Goal: Task Accomplishment & Management: Manage account settings

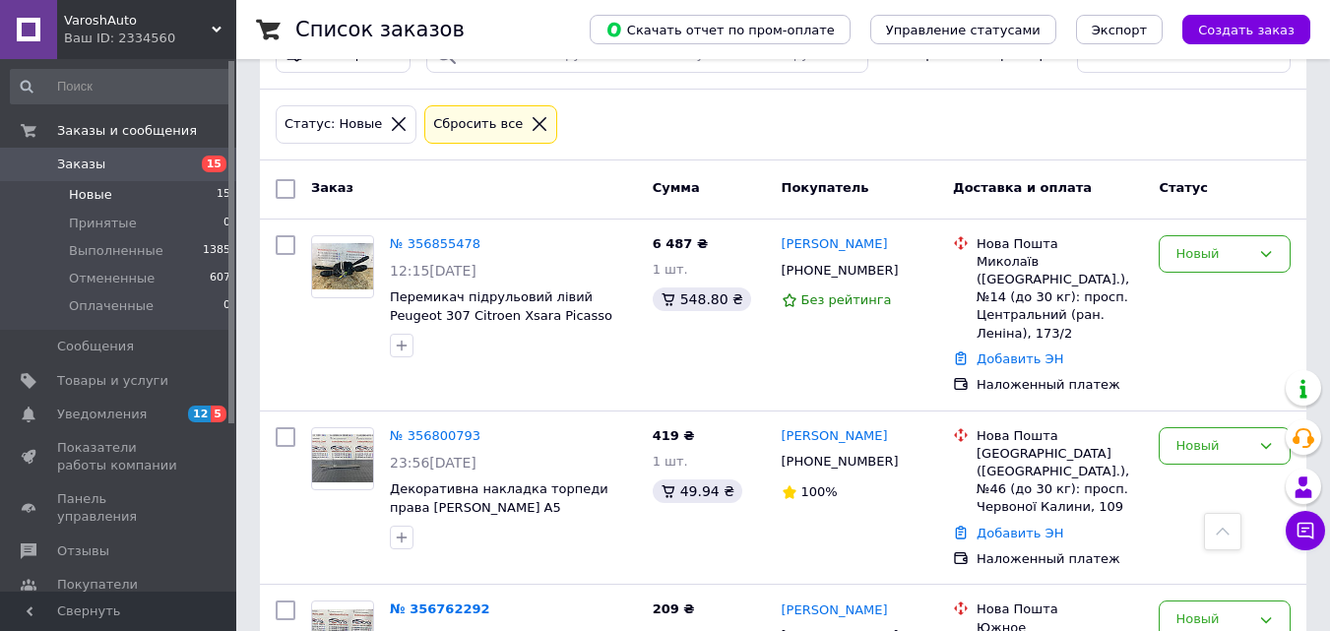
scroll to position [98, 0]
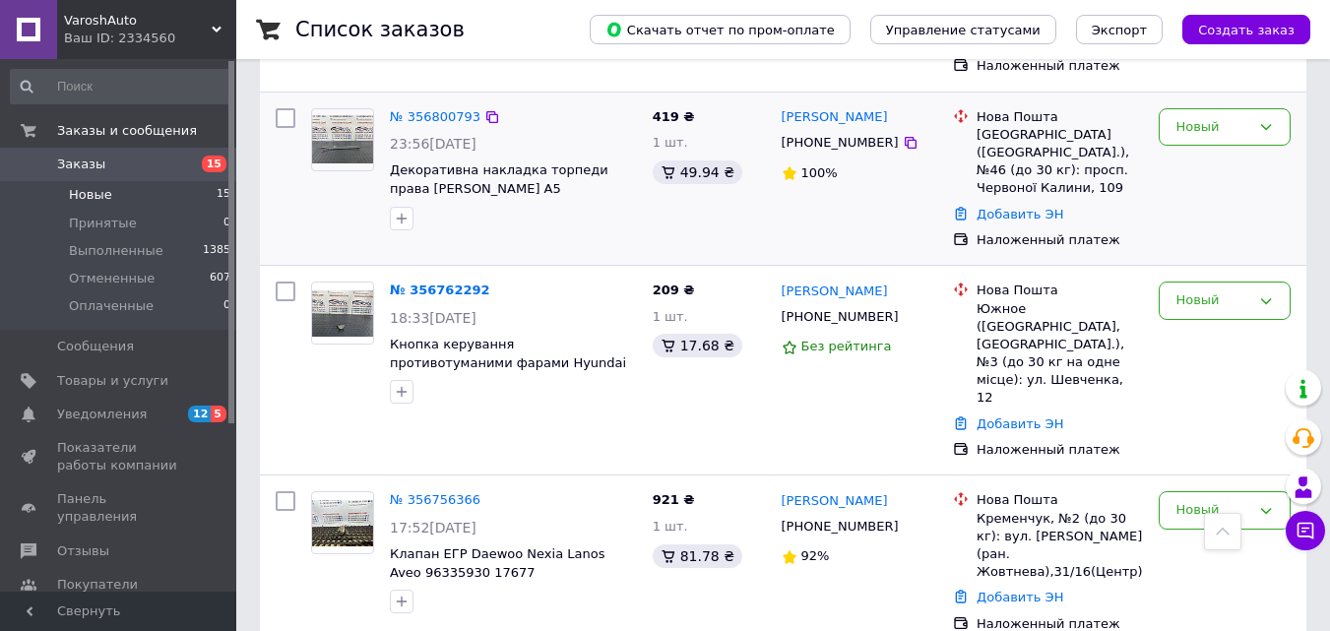
scroll to position [591, 0]
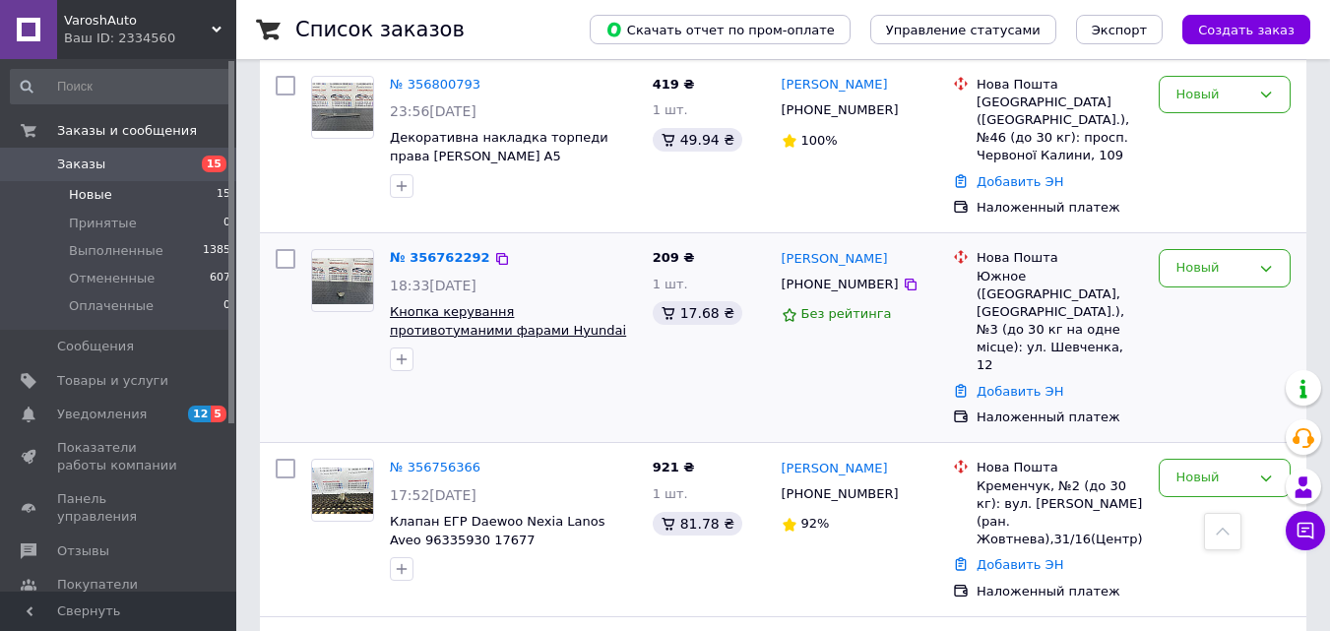
click at [532, 304] on span "Кнопка керування противотуманими фарами Hyundai Accent 202002962 28680" at bounding box center [508, 329] width 236 height 51
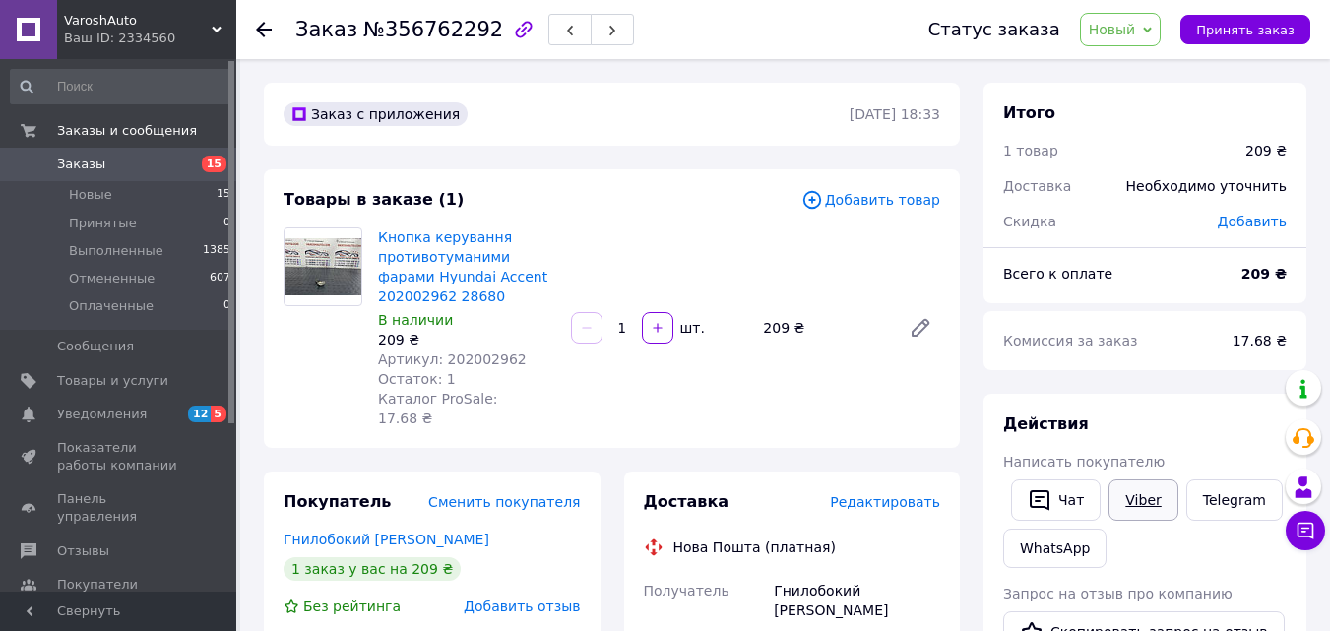
click at [1133, 491] on link "Viber" at bounding box center [1143, 499] width 69 height 41
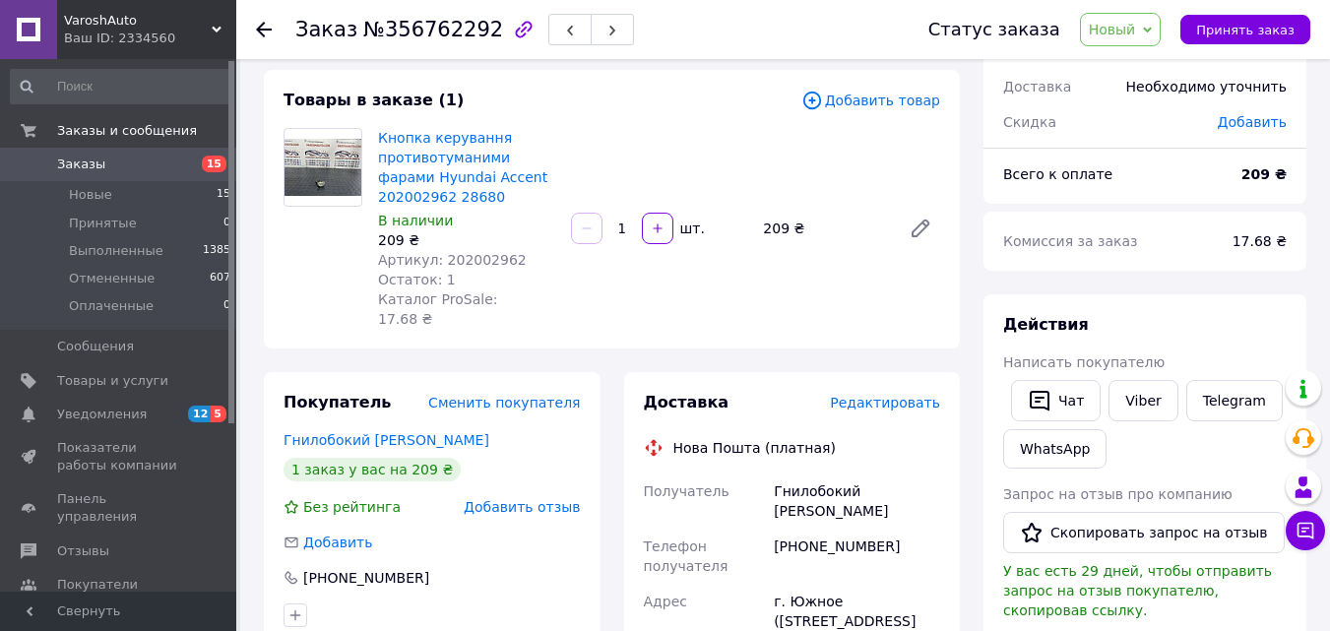
scroll to position [98, 0]
click at [94, 187] on span "Новые" at bounding box center [90, 195] width 43 height 18
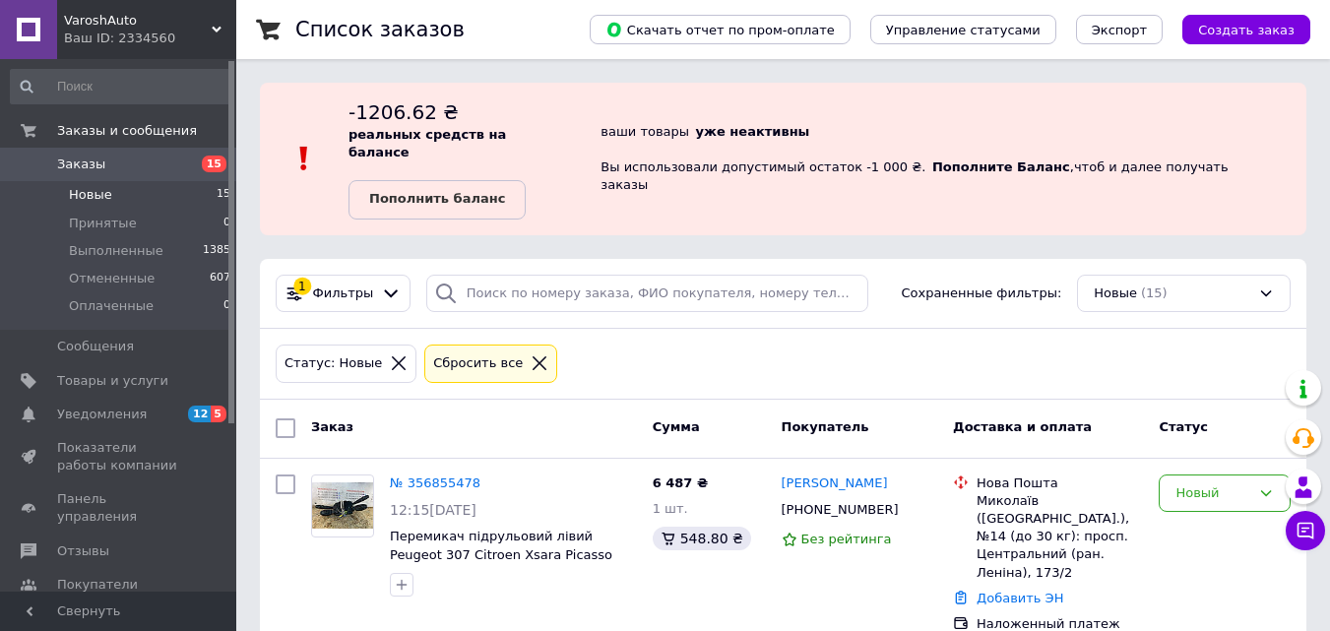
click at [715, 341] on div "Статус: Новые Сбросить все" at bounding box center [783, 364] width 1023 height 46
click at [500, 180] on link "Пополнить баланс" at bounding box center [437, 199] width 177 height 39
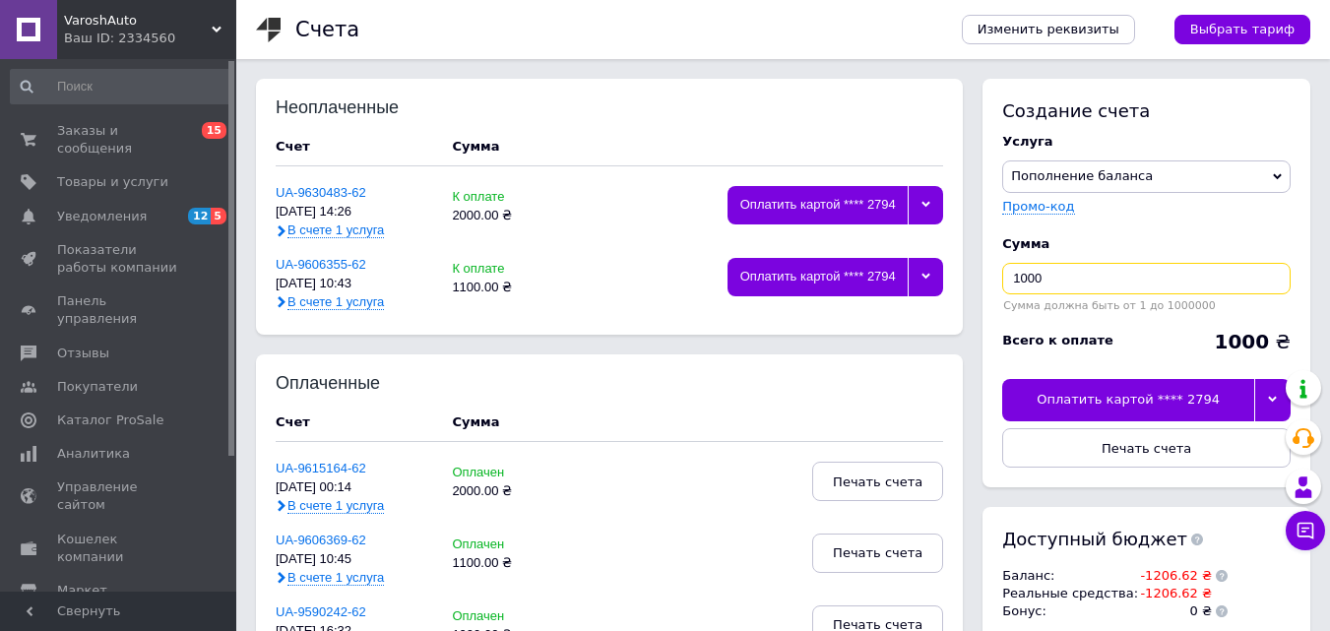
drag, startPoint x: 1067, startPoint y: 277, endPoint x: 1001, endPoint y: 277, distance: 66.0
click at [1001, 277] on div "Создание счета Услуга Пополнение баланса Premium-дизайн Промо-код Сумма 1000 Су…" at bounding box center [1147, 283] width 328 height 409
type input "2000"
click at [1273, 394] on div at bounding box center [1272, 399] width 36 height 41
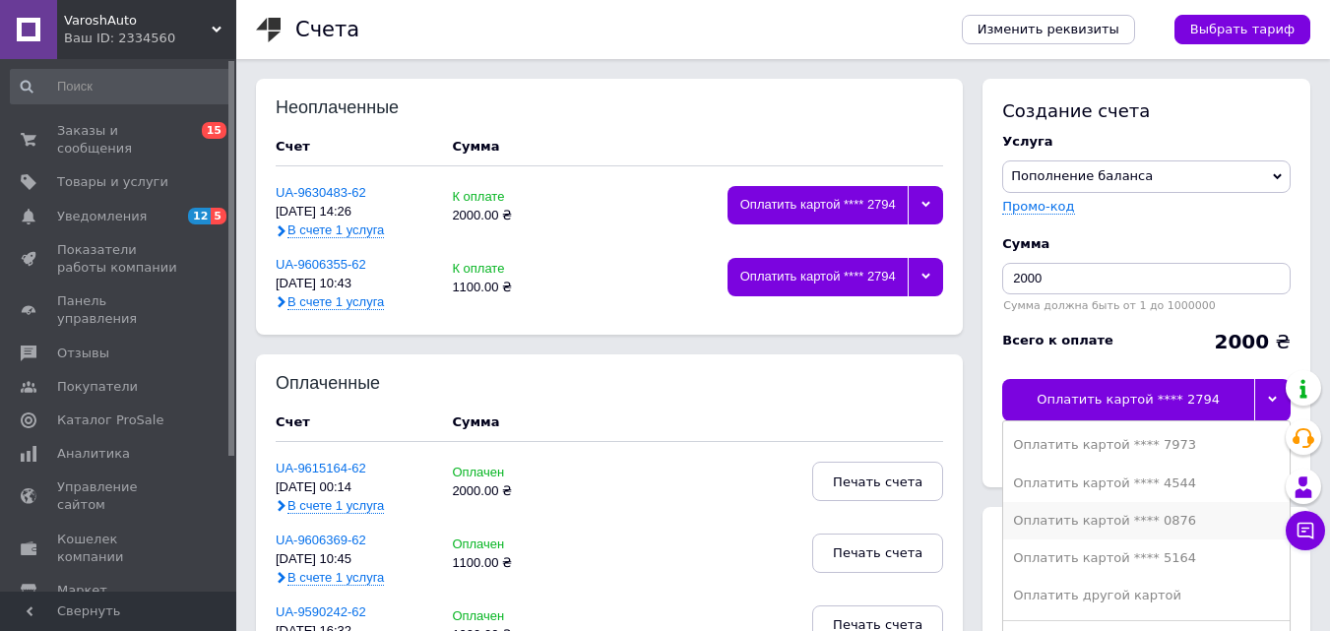
click at [1178, 514] on div "Оплатить картой **** 0876" at bounding box center [1146, 521] width 267 height 18
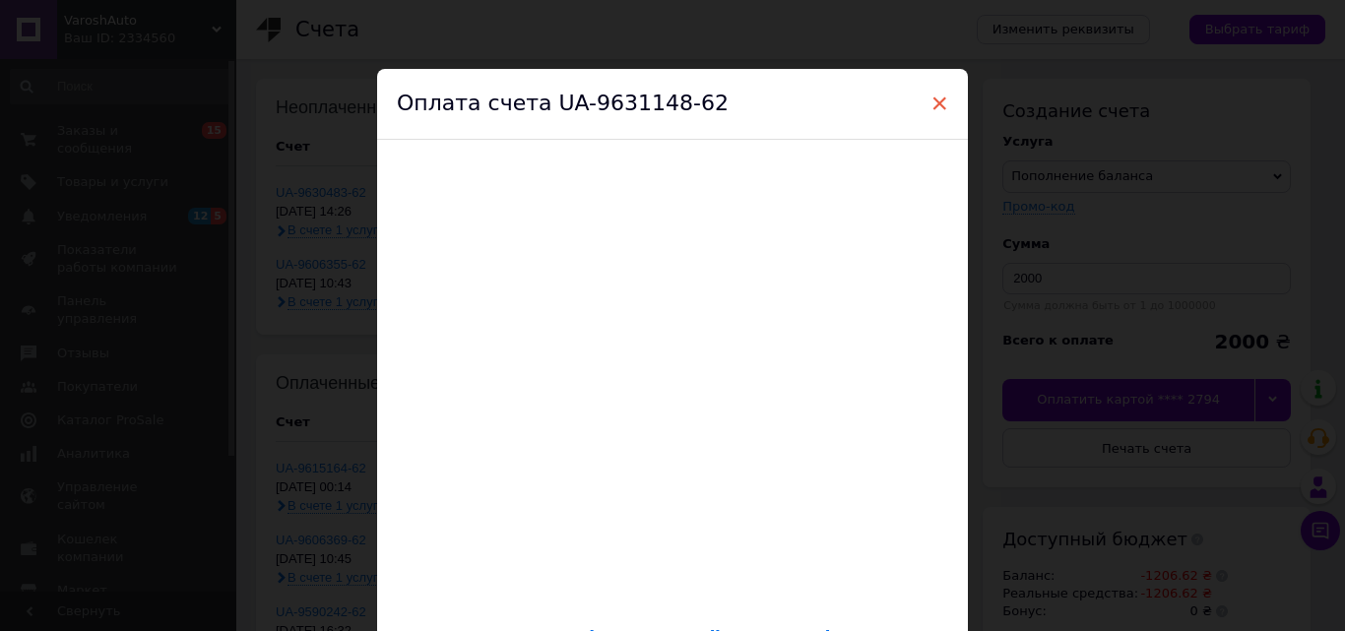
click at [934, 96] on span "×" at bounding box center [939, 103] width 18 height 33
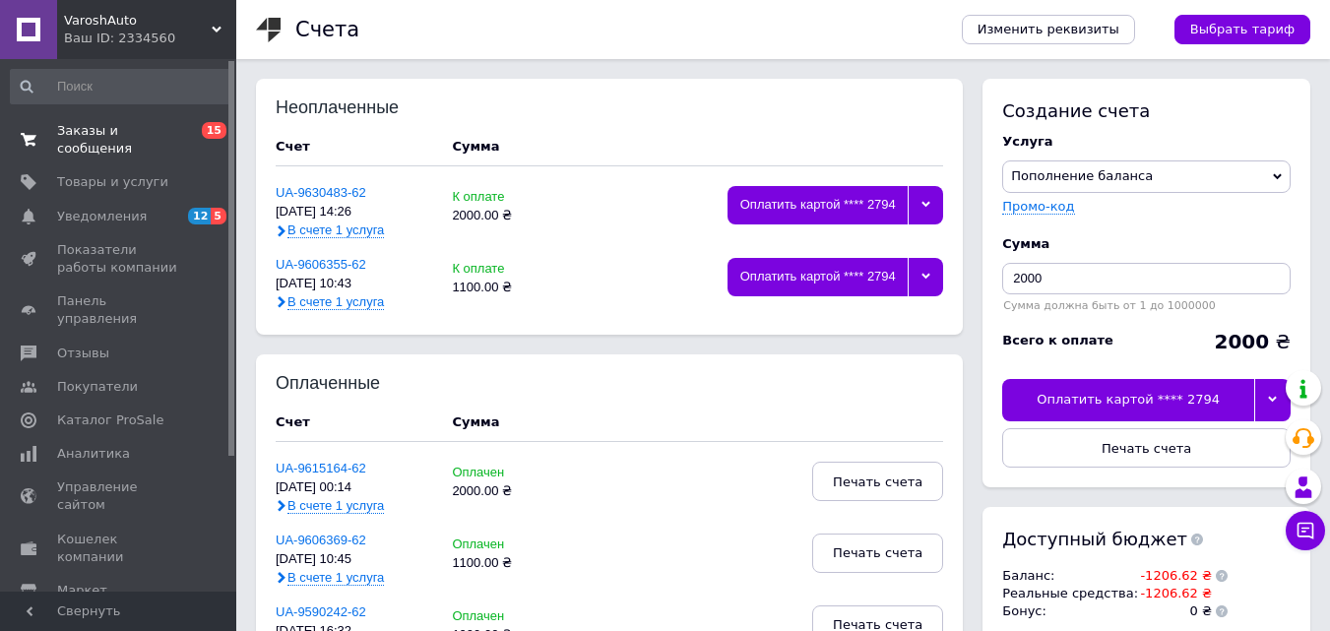
click at [158, 136] on span "Заказы и сообщения" at bounding box center [119, 139] width 125 height 35
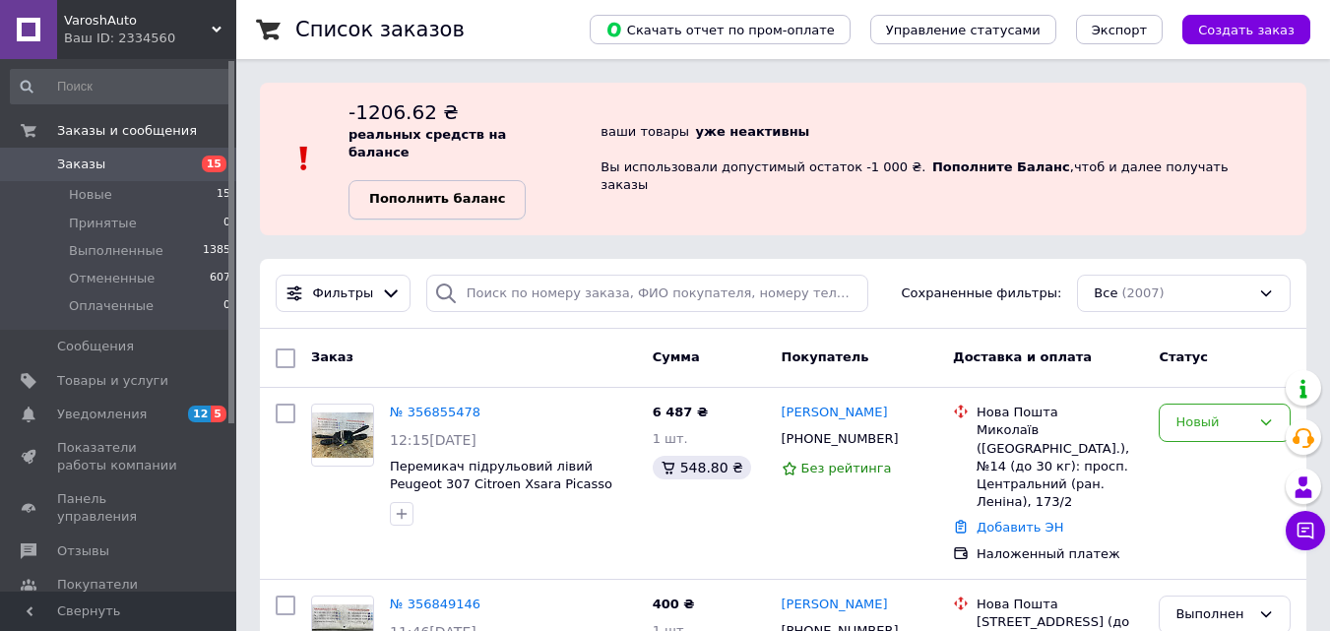
click at [506, 183] on link "Пополнить баланс" at bounding box center [437, 199] width 177 height 39
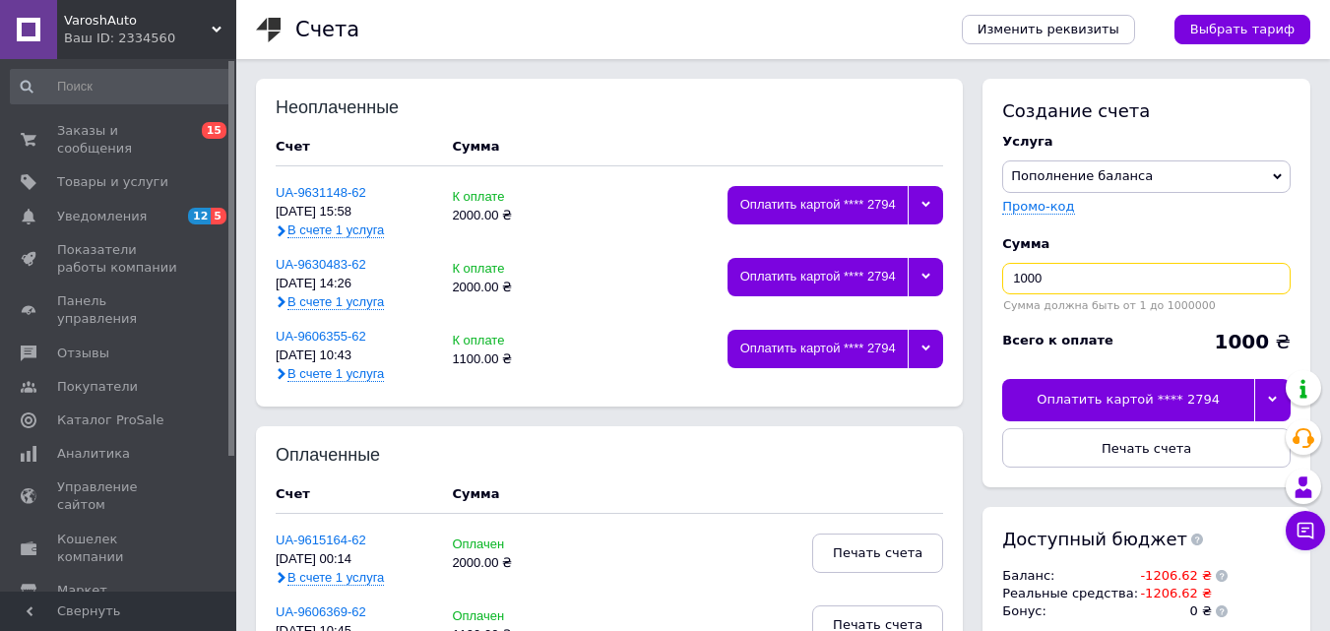
drag, startPoint x: 1064, startPoint y: 281, endPoint x: 992, endPoint y: 286, distance: 72.0
click at [992, 286] on div "Создание счета Услуга Пополнение баланса Premium-дизайн Промо-код Сумма 1000 Су…" at bounding box center [1147, 283] width 328 height 409
type input "2000"
click at [1264, 412] on div at bounding box center [1272, 399] width 36 height 41
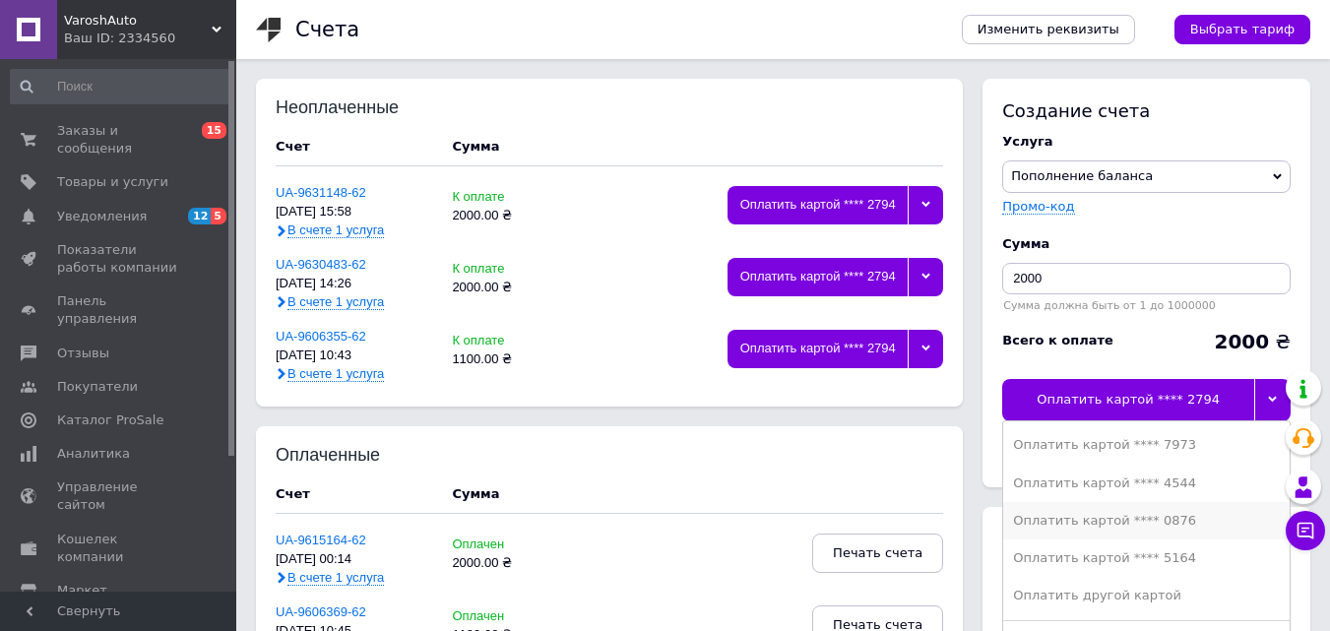
click at [1151, 519] on div "Оплатить картой **** 0876" at bounding box center [1146, 521] width 267 height 18
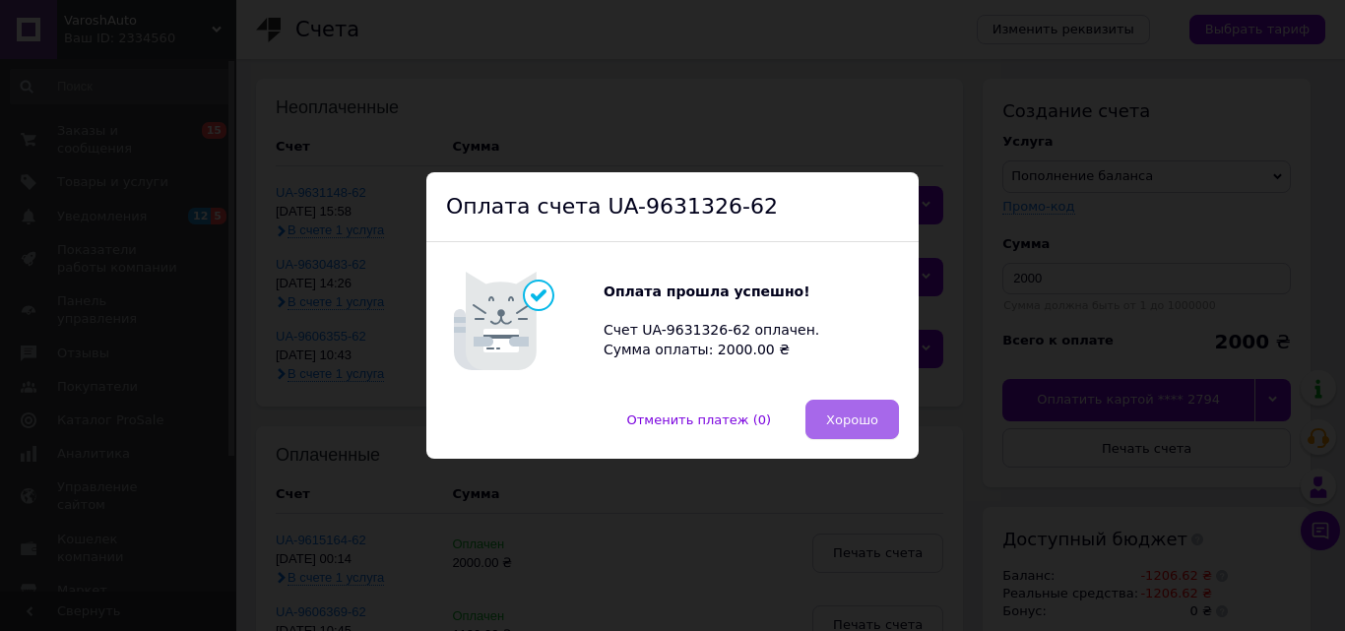
click at [856, 407] on button "Хорошо" at bounding box center [852, 419] width 94 height 39
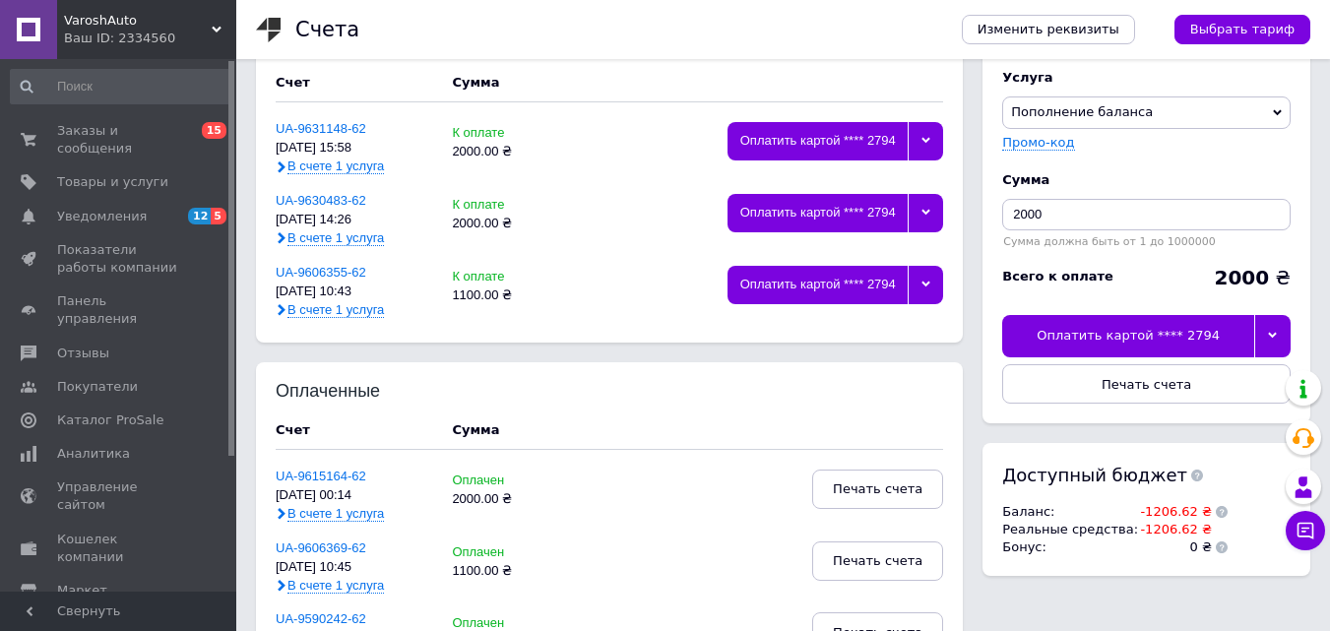
scroll to position [98, 0]
